Goal: Navigation & Orientation: Find specific page/section

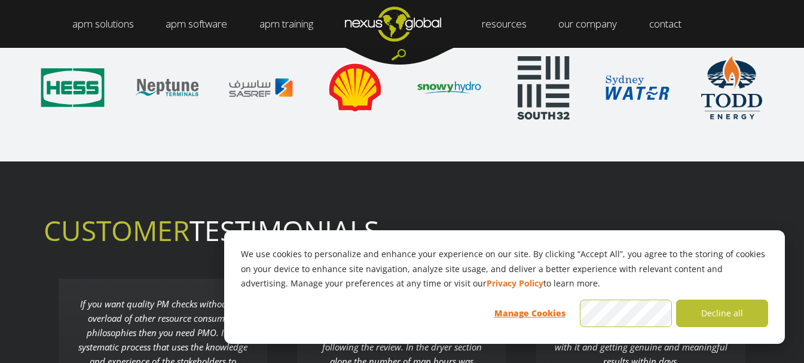
scroll to position [2843, 0]
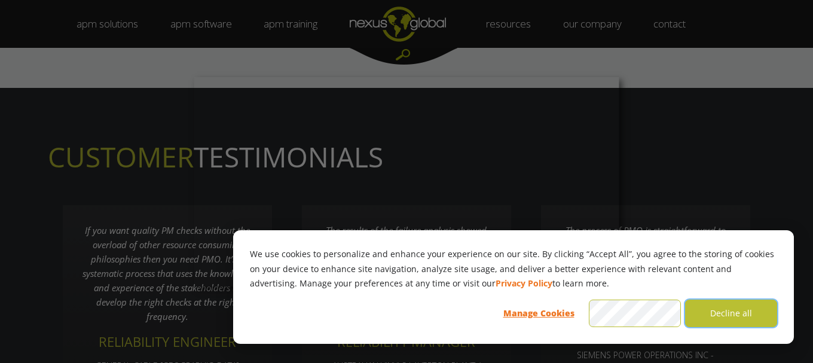
click at [714, 313] on button "Decline all" at bounding box center [731, 312] width 92 height 27
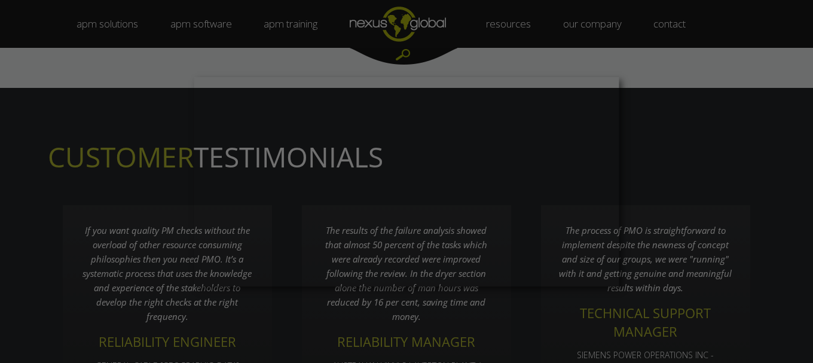
click at [714, 149] on div at bounding box center [410, 183] width 821 height 366
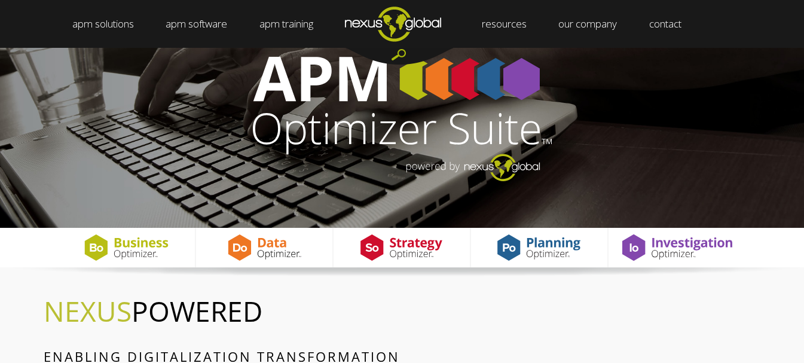
scroll to position [0, 0]
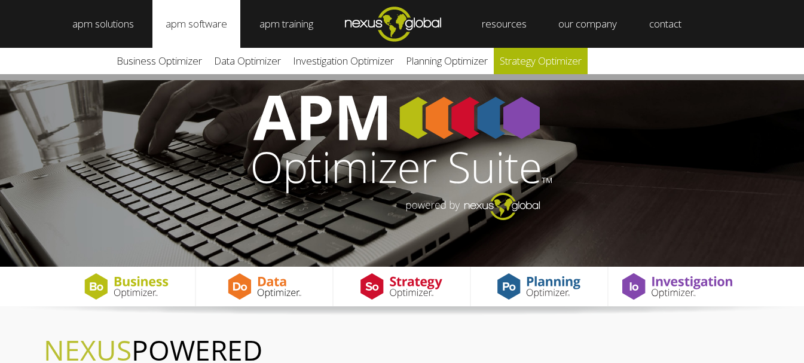
click at [553, 59] on link "Strategy Optimizer" at bounding box center [541, 61] width 94 height 26
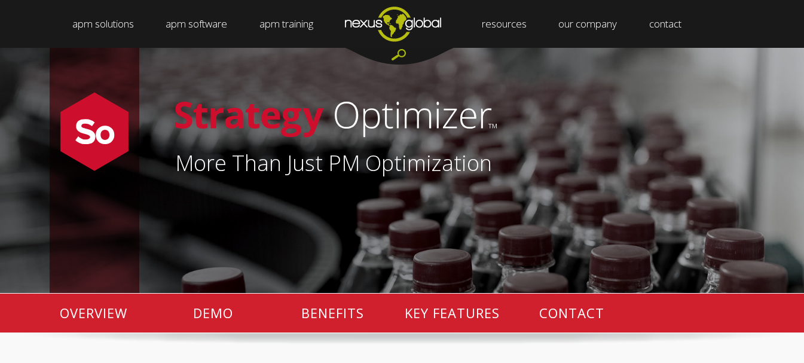
click at [795, 14] on html "apm solutions + Leadership Strategy Management Work Management Data Management …" at bounding box center [402, 181] width 804 height 363
